Goal: Answer question/provide support: Share knowledge or assist other users

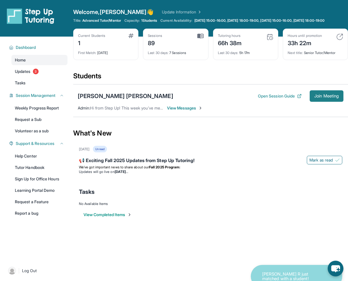
click at [322, 98] on span "Join Meeting" at bounding box center [326, 95] width 25 height 3
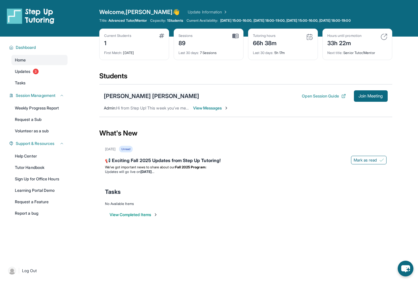
click at [156, 95] on div "[PERSON_NAME] [PERSON_NAME]" at bounding box center [151, 96] width 95 height 8
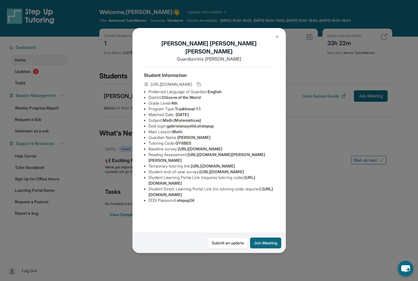
scroll to position [21, 0]
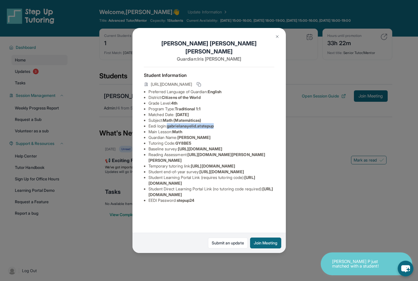
drag, startPoint x: 169, startPoint y: 97, endPoint x: 218, endPoint y: 95, distance: 48.9
click at [214, 123] on span "gabrielanayelid.atstepup" at bounding box center [190, 125] width 47 height 5
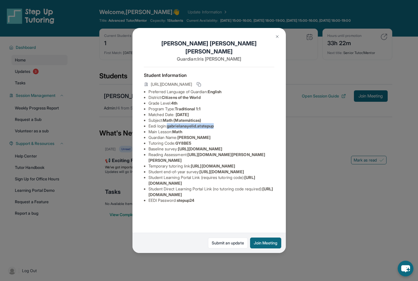
copy span "gabrielanayelid.atstepup"
click at [309, 121] on div "[PERSON_NAME] [PERSON_NAME] Guardian: [PERSON_NAME] Student Information [URL][D…" at bounding box center [209, 140] width 418 height 281
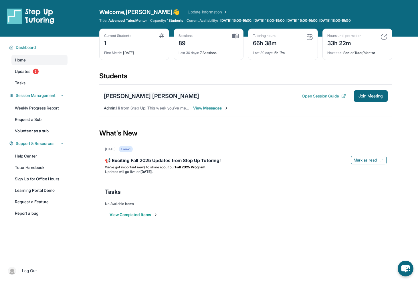
click at [147, 96] on div "[PERSON_NAME] [PERSON_NAME]" at bounding box center [151, 96] width 95 height 8
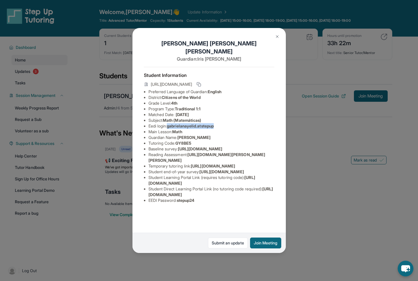
drag, startPoint x: 218, startPoint y: 117, endPoint x: 169, endPoint y: 117, distance: 49.2
click at [169, 123] on li "Eedi login : gabrielanayelid.atstepup" at bounding box center [211, 126] width 126 height 6
copy span "gabrielanayelid.atstepup"
click at [277, 35] on img at bounding box center [277, 36] width 5 height 5
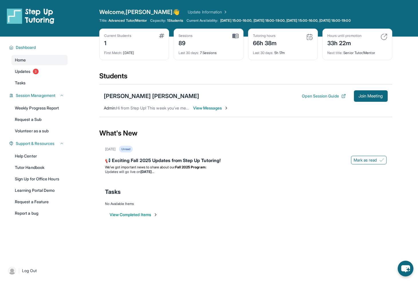
click at [141, 96] on div "[PERSON_NAME] [PERSON_NAME]" at bounding box center [151, 96] width 95 height 8
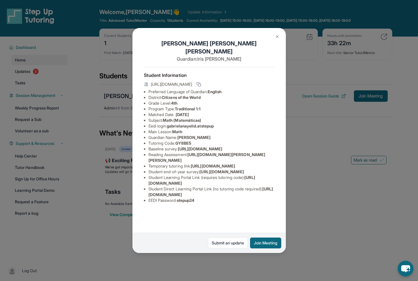
click at [198, 203] on li "EEDI Password : stepup24" at bounding box center [211, 201] width 126 height 6
drag, startPoint x: 180, startPoint y: 223, endPoint x: 199, endPoint y: 222, distance: 18.9
click at [199, 203] on li "EEDI Password : stepup24" at bounding box center [211, 201] width 126 height 6
copy span "stepup24"
